Goal: Task Accomplishment & Management: Manage account settings

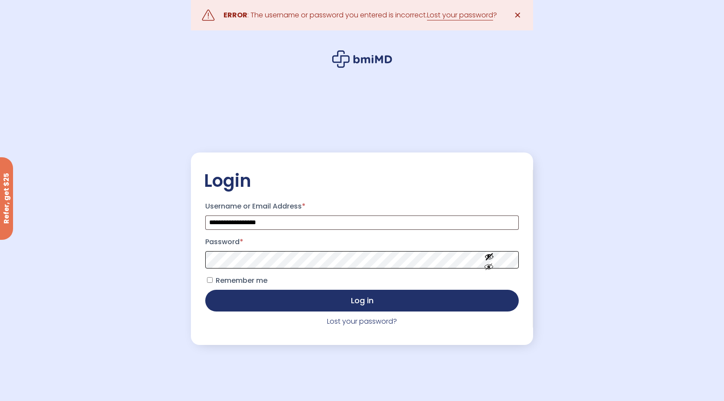
click at [205, 290] on button "Log in" at bounding box center [361, 301] width 313 height 22
click at [460, 17] on link "Lost your password" at bounding box center [460, 15] width 66 height 10
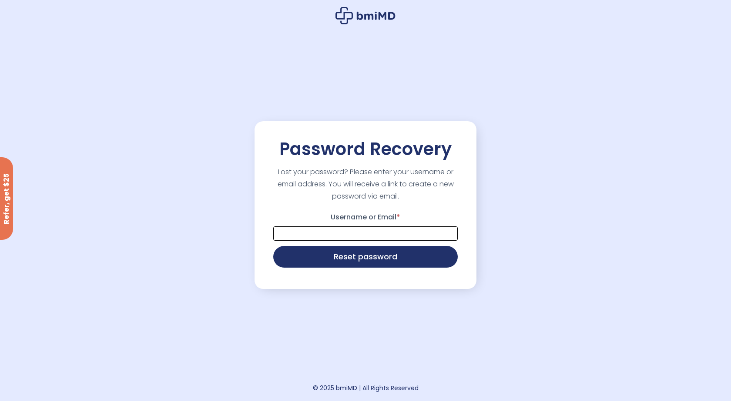
click at [342, 236] on input "Username or Email *" at bounding box center [365, 234] width 184 height 14
type input "**********"
click at [273, 246] on button "Reset password" at bounding box center [365, 257] width 184 height 22
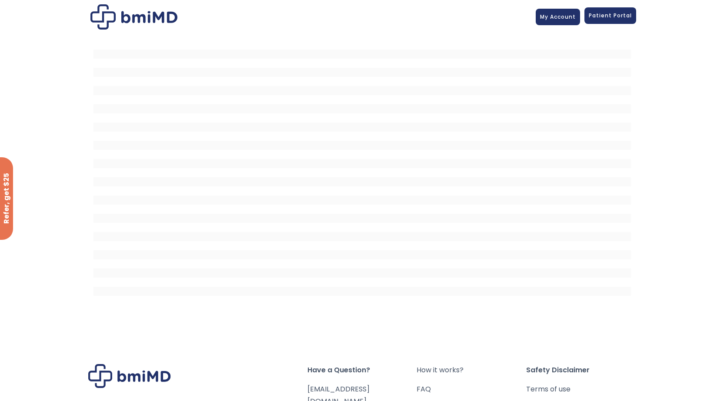
click at [621, 18] on span "Patient Portal" at bounding box center [610, 15] width 43 height 7
